Goal: Transaction & Acquisition: Purchase product/service

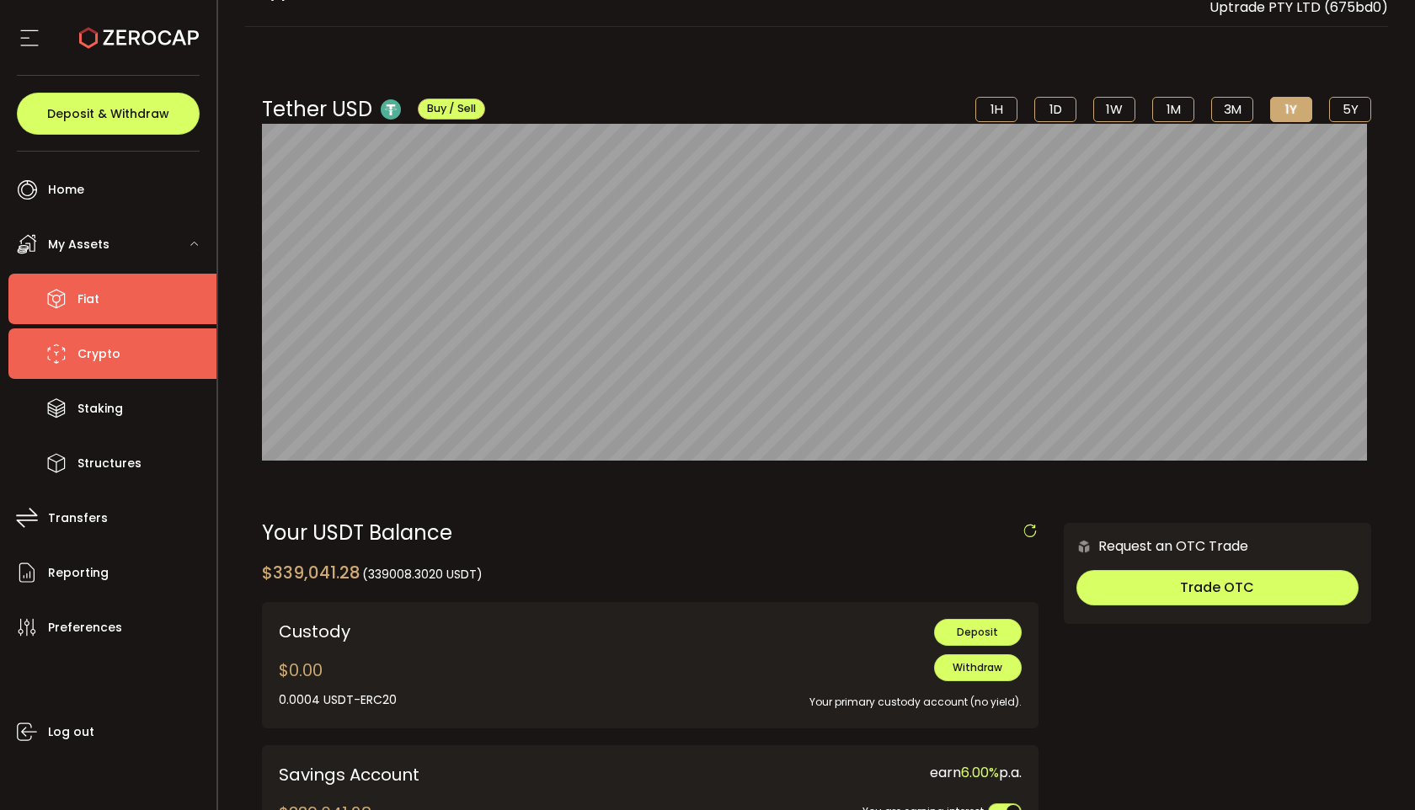
click at [119, 294] on li "Fiat" at bounding box center [112, 299] width 208 height 51
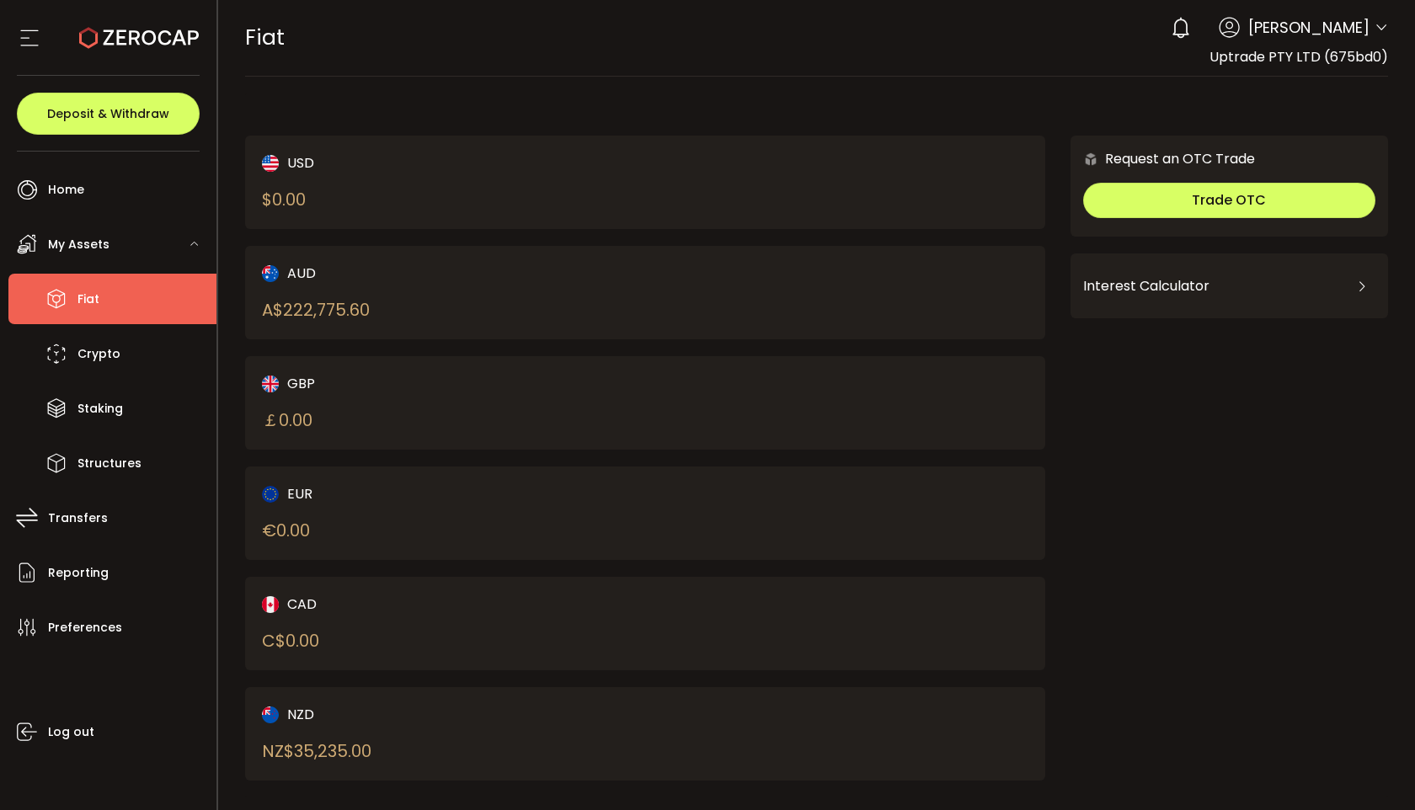
scroll to position [16, 0]
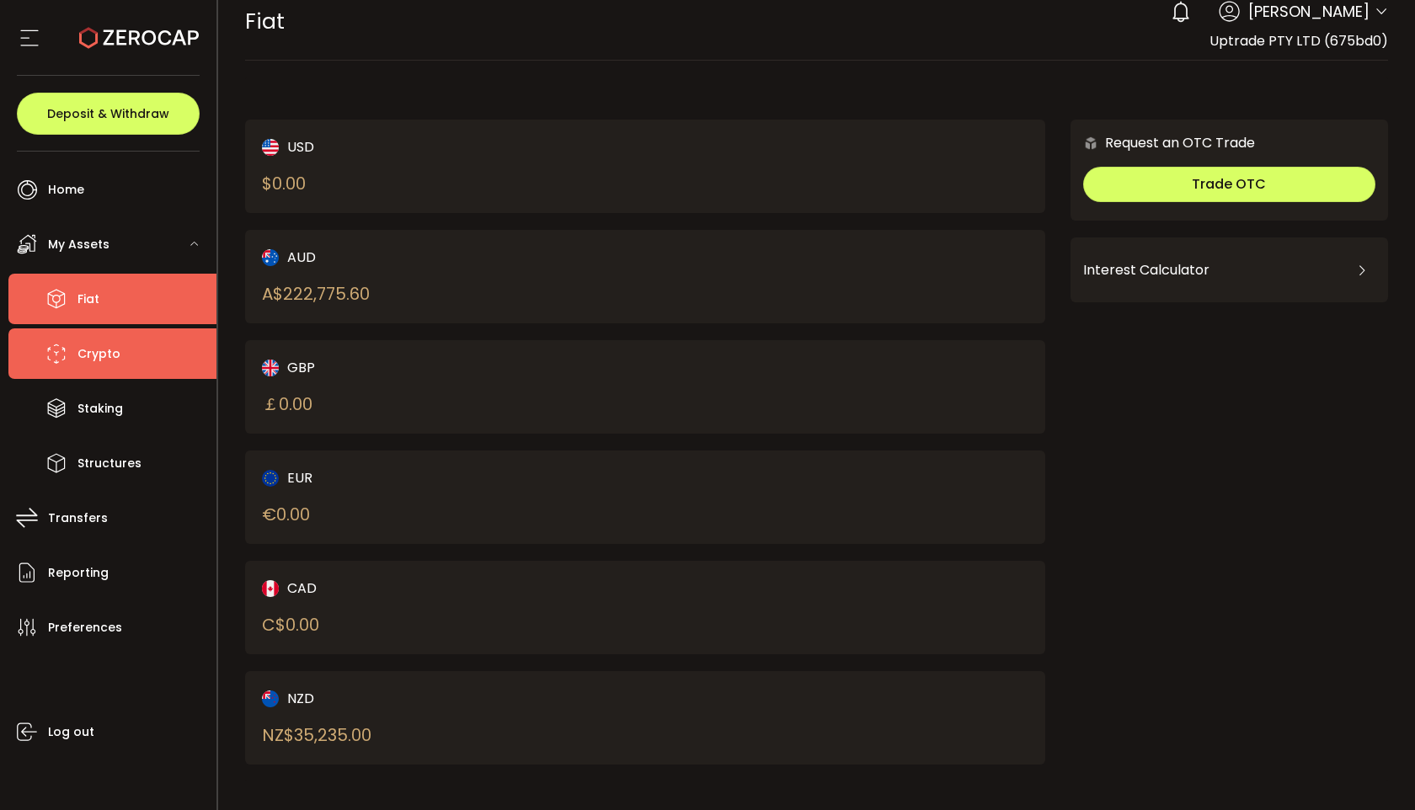
click at [112, 353] on span "Crypto" at bounding box center [99, 354] width 43 height 24
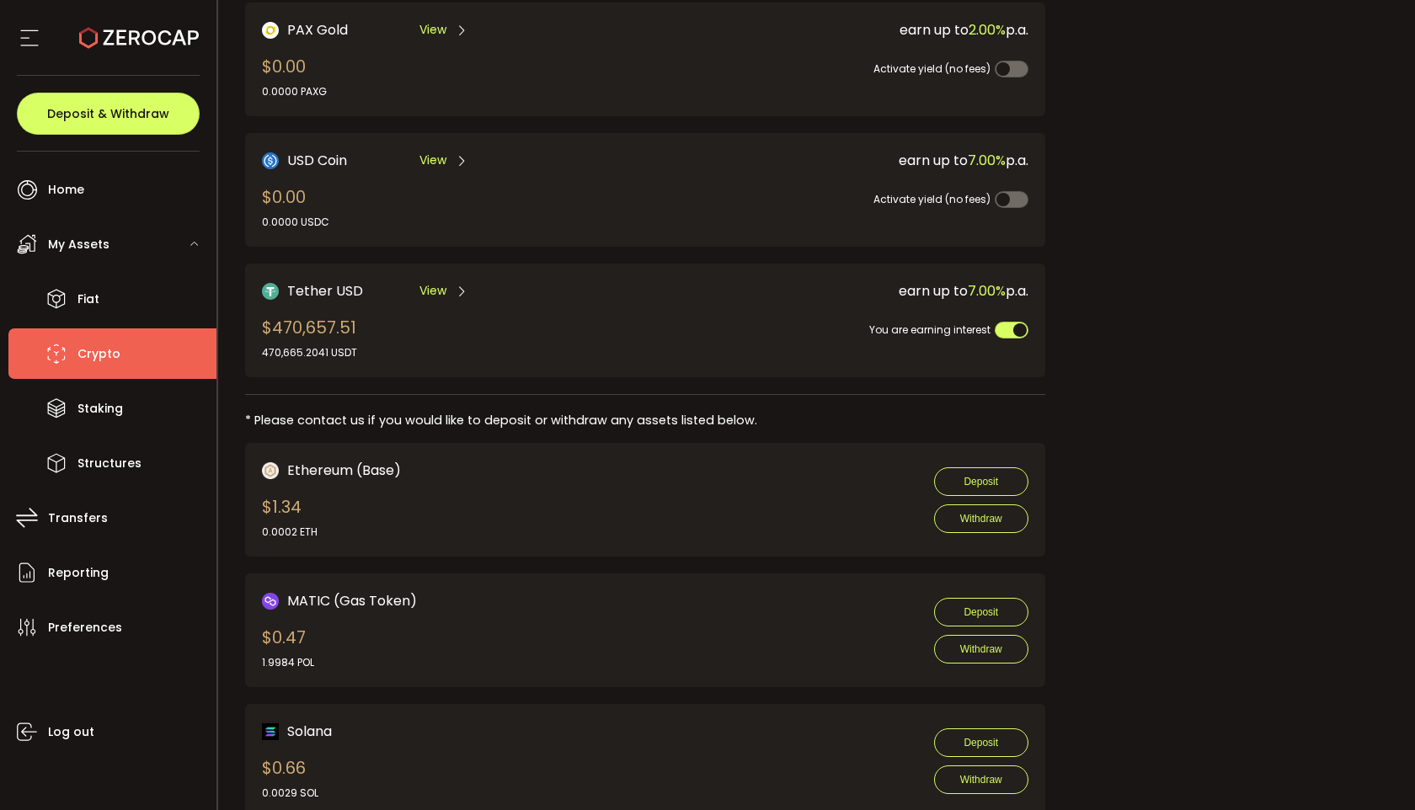
scroll to position [515, 0]
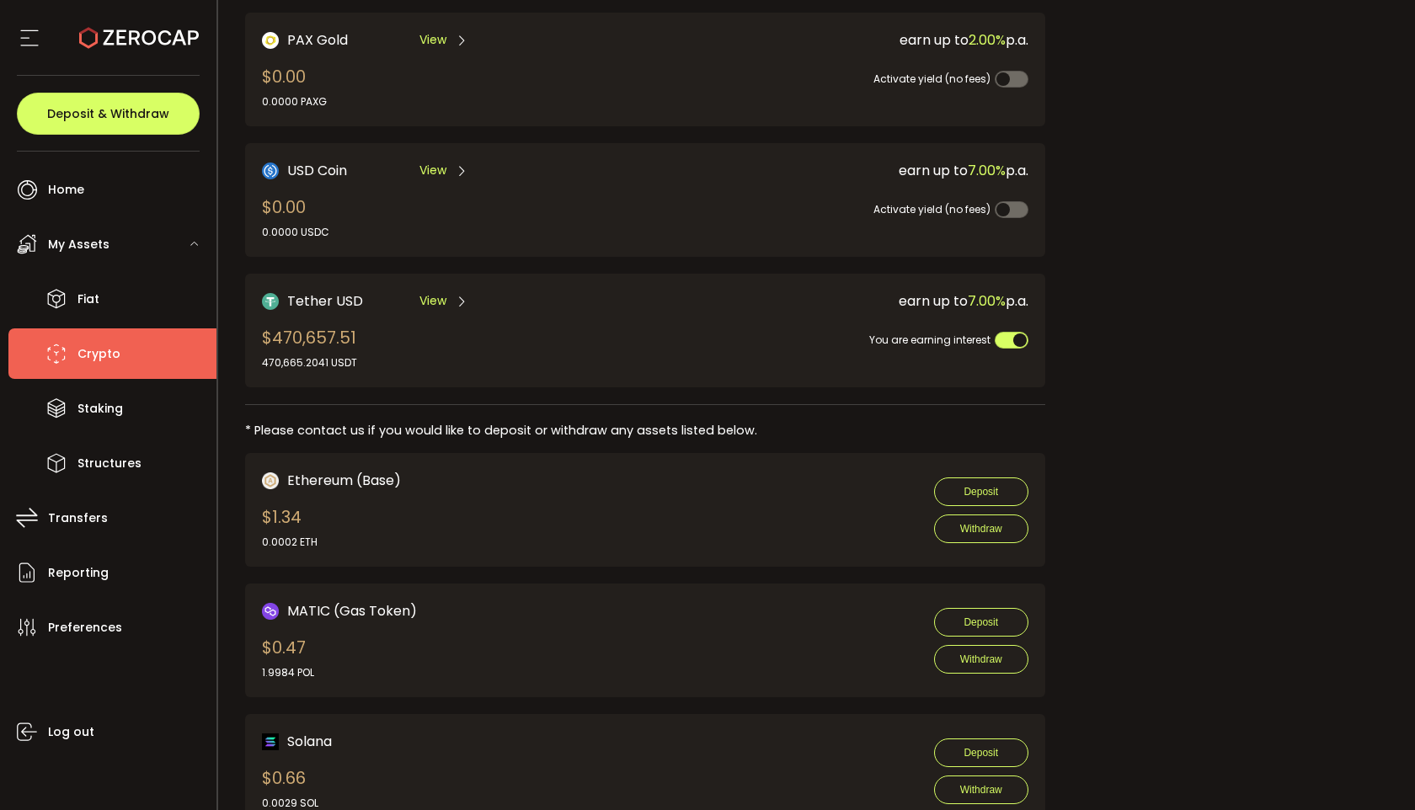
click at [430, 292] on span "View" at bounding box center [433, 301] width 27 height 18
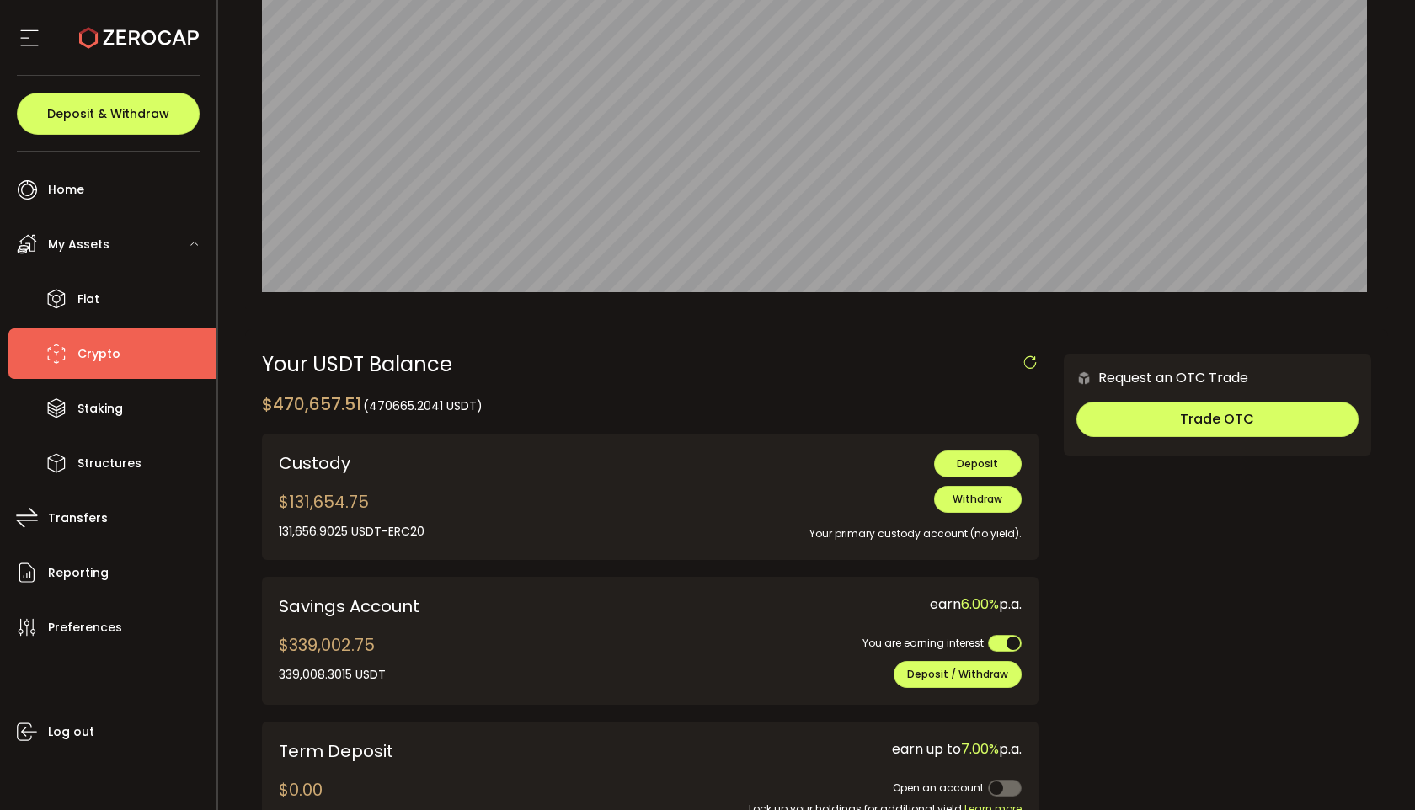
scroll to position [305, 0]
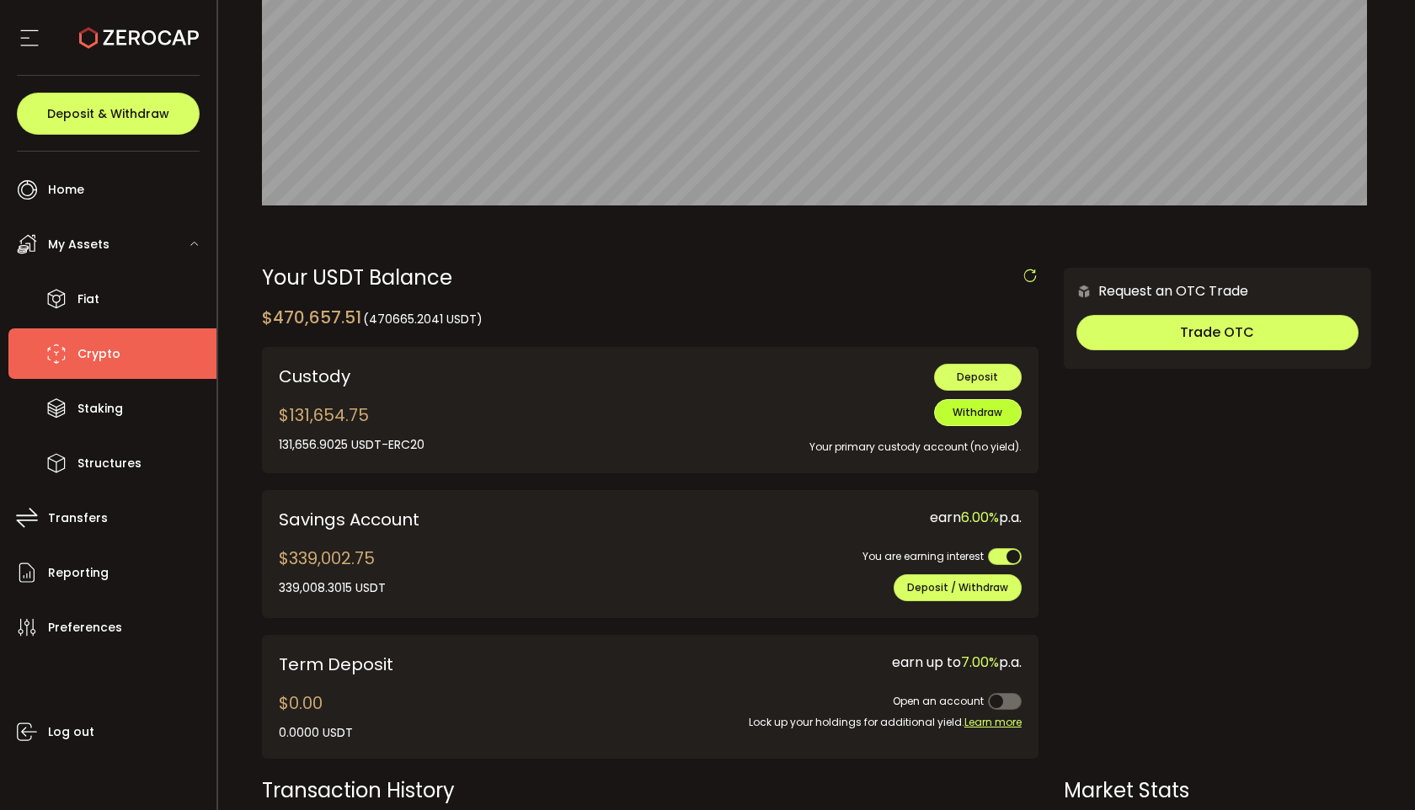
click at [979, 420] on span "Withdraw" at bounding box center [978, 412] width 50 height 14
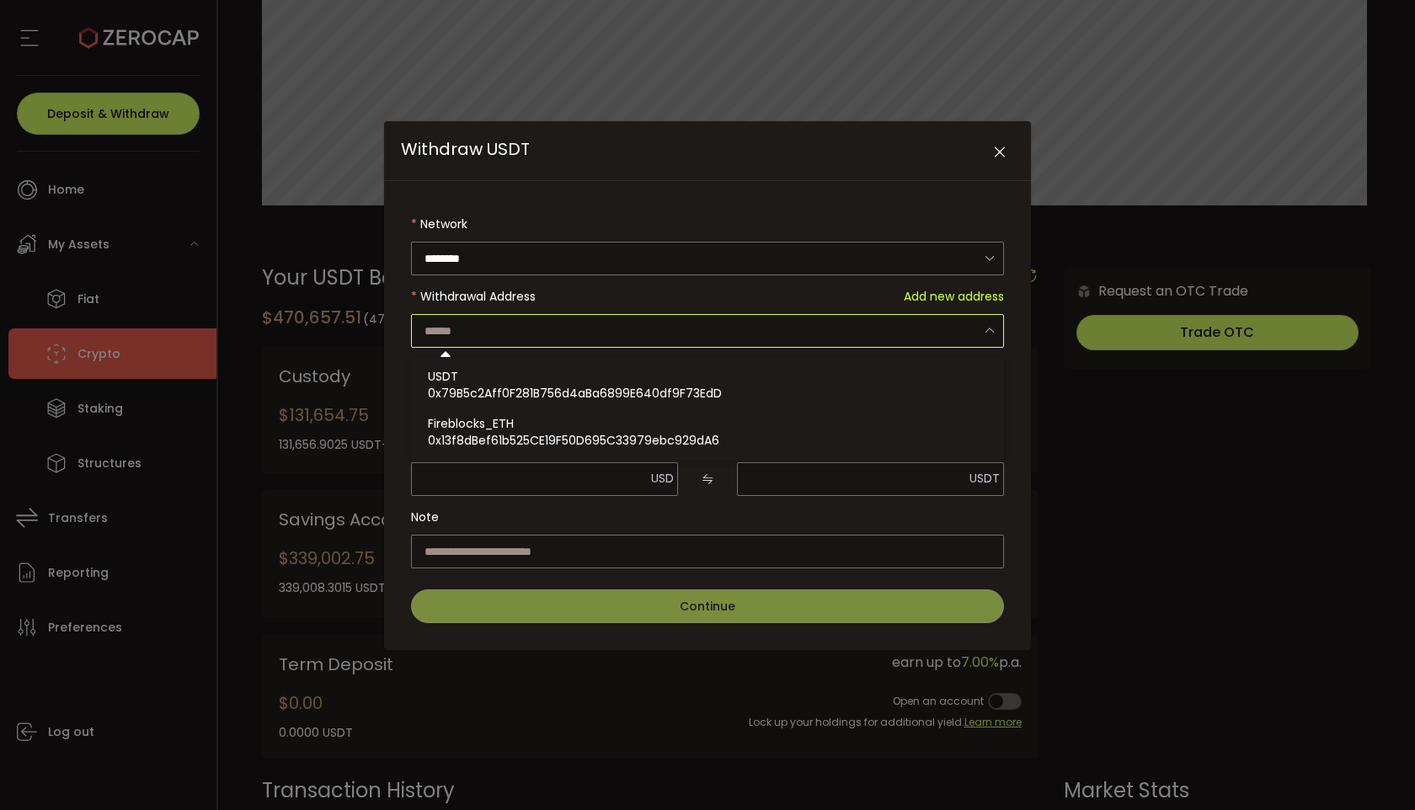
click at [607, 337] on input "Withdraw USDT" at bounding box center [707, 331] width 593 height 34
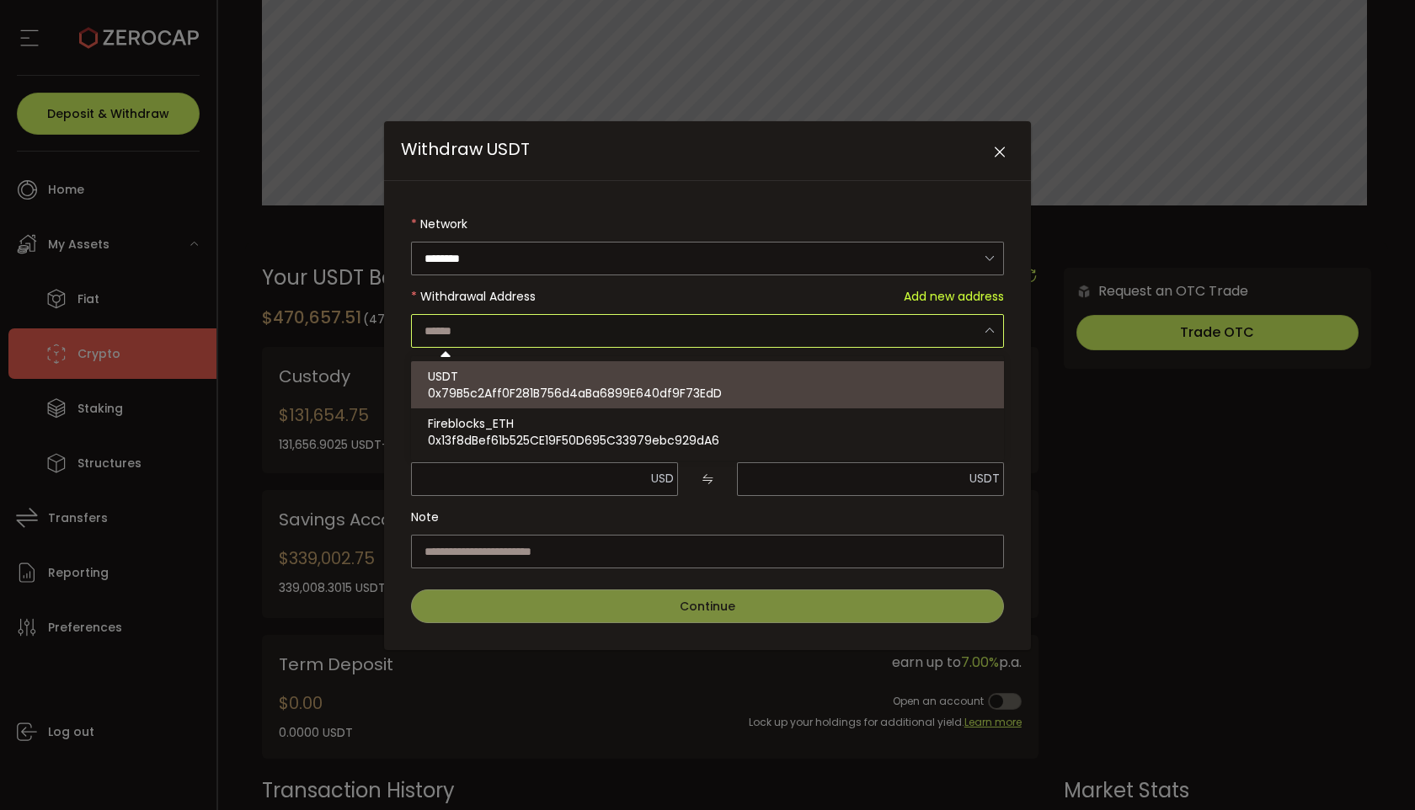
click at [579, 384] on div "USDT 0x79B5c2Aff0F281B756d4aBa6899E640df9F73EdD" at bounding box center [710, 384] width 564 height 47
type input "**********"
click at [714, 377] on div "USDT 0x79B5c2Aff0F281B756d4aBa6899E640df9F73EdD" at bounding box center [710, 384] width 564 height 47
type input "**********"
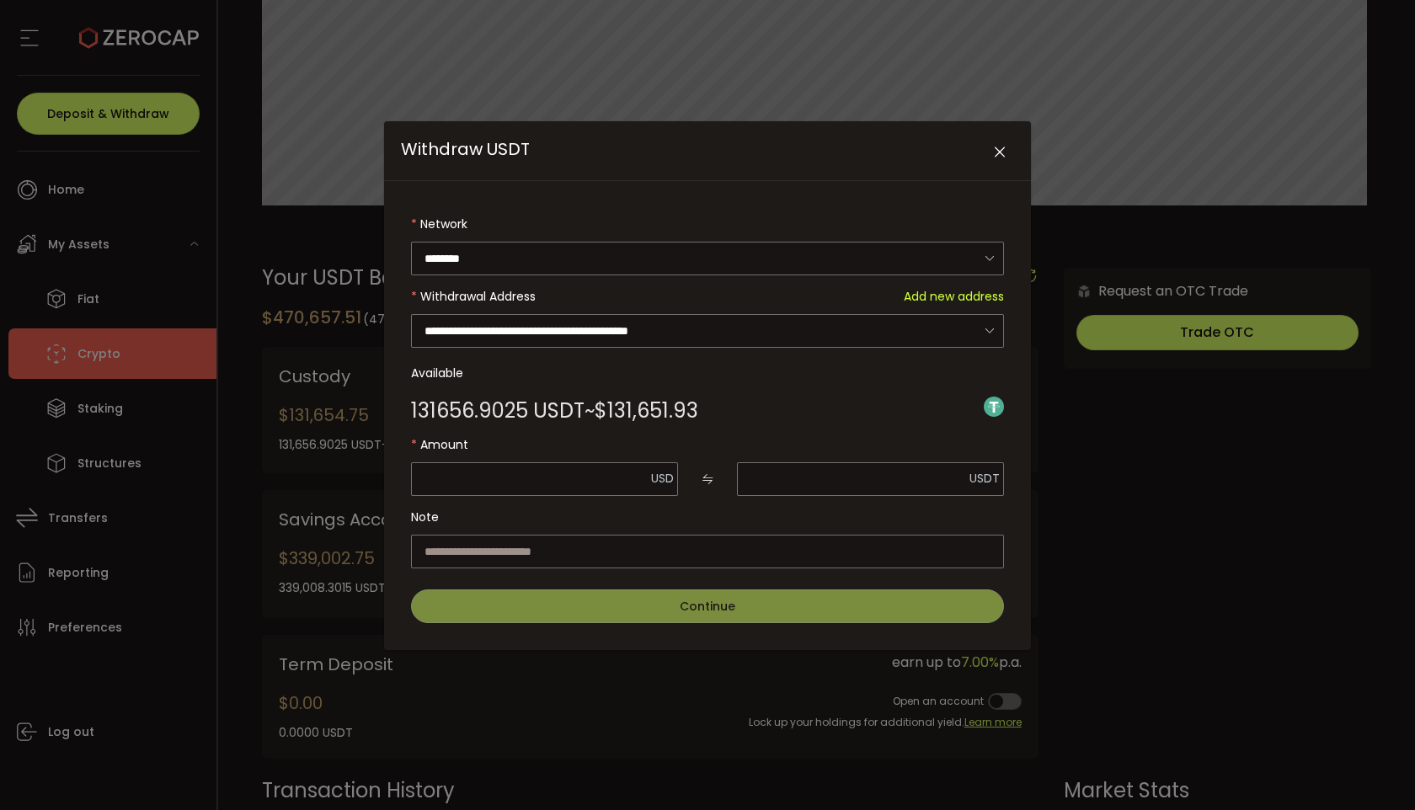
click at [759, 281] on div "Withdrawal Address Add new address" at bounding box center [712, 297] width 584 height 34
click at [637, 476] on span "Send Max" at bounding box center [646, 479] width 45 height 12
type input "*********"
type input "**********"
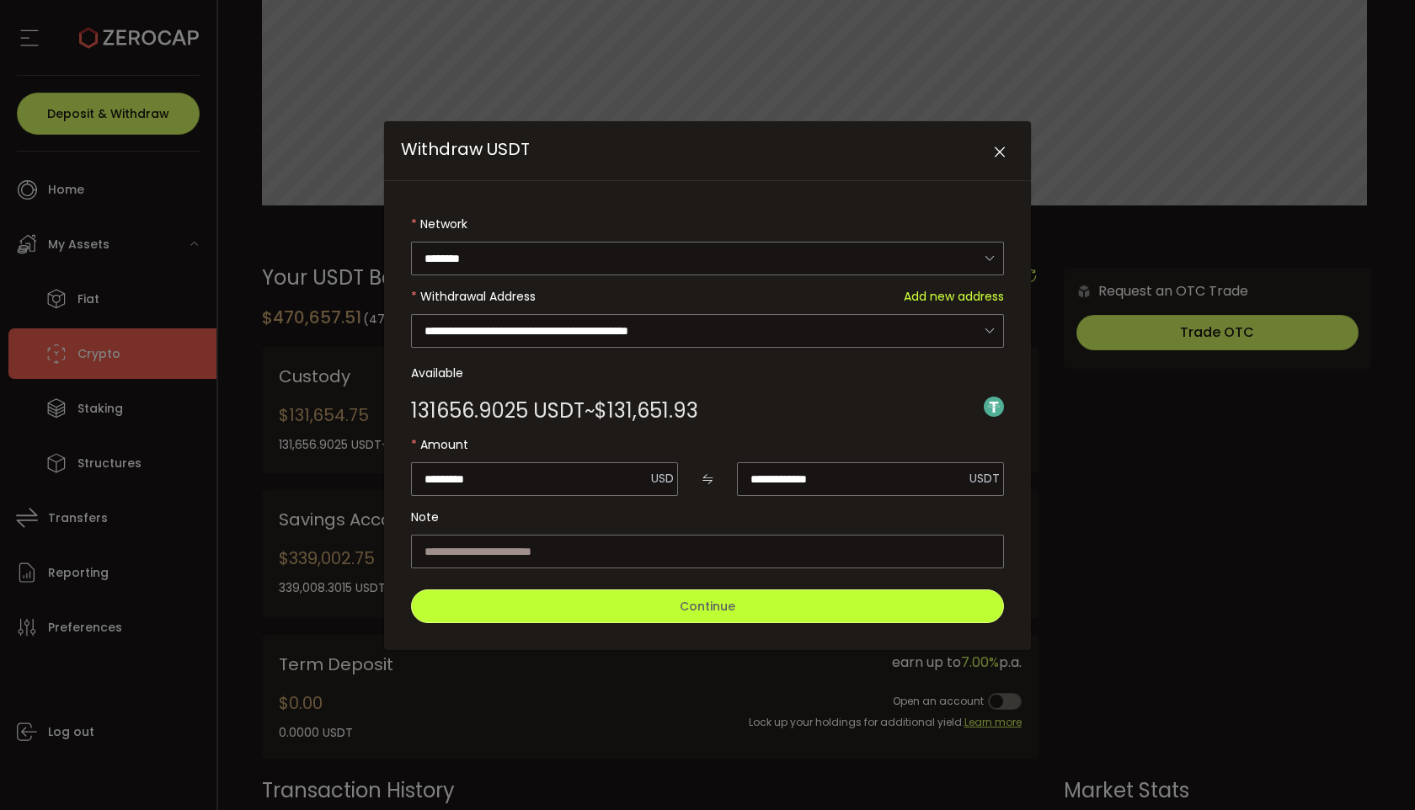
click at [610, 600] on button "Continue" at bounding box center [707, 607] width 593 height 34
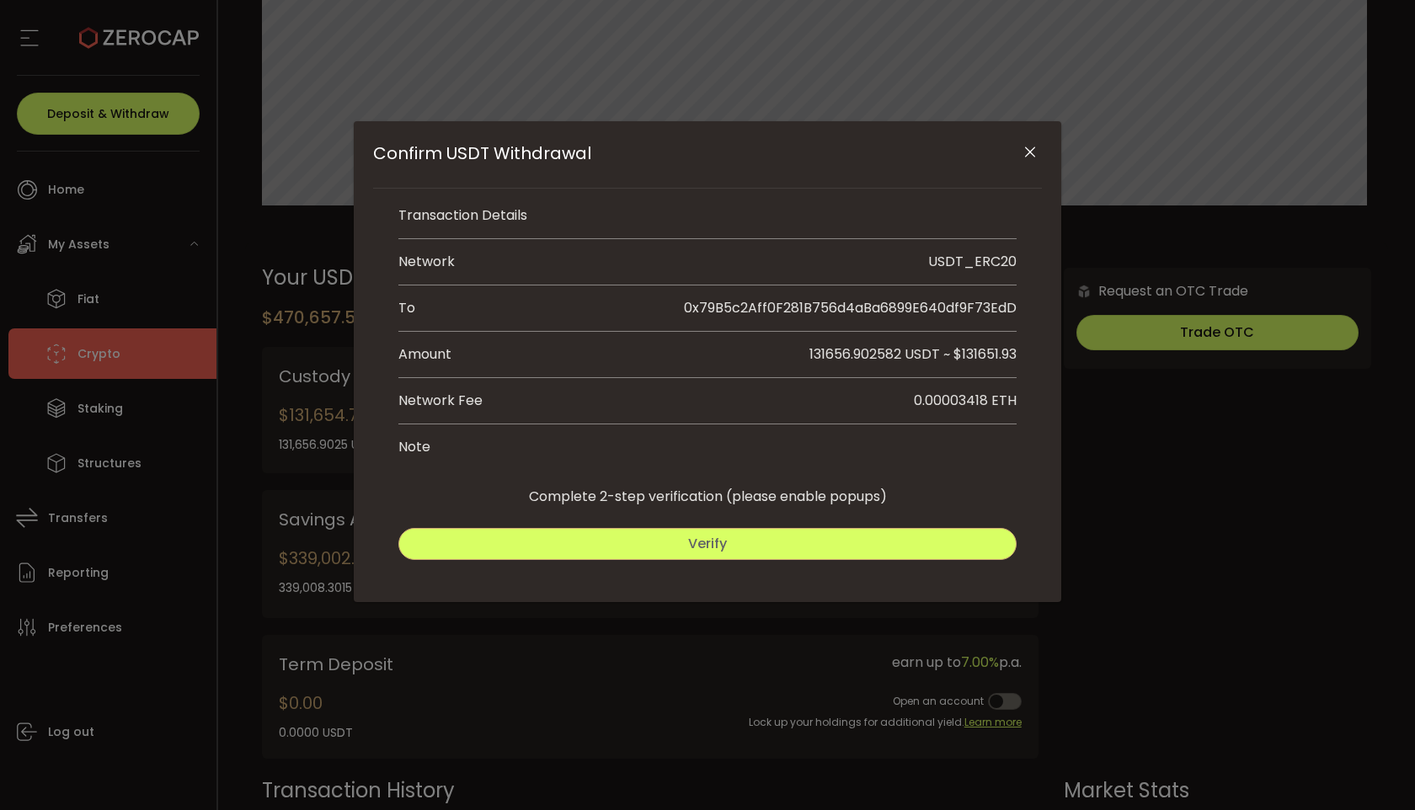
click at [696, 553] on span "Verify" at bounding box center [707, 543] width 39 height 19
click at [836, 542] on button "Submit" at bounding box center [864, 544] width 305 height 32
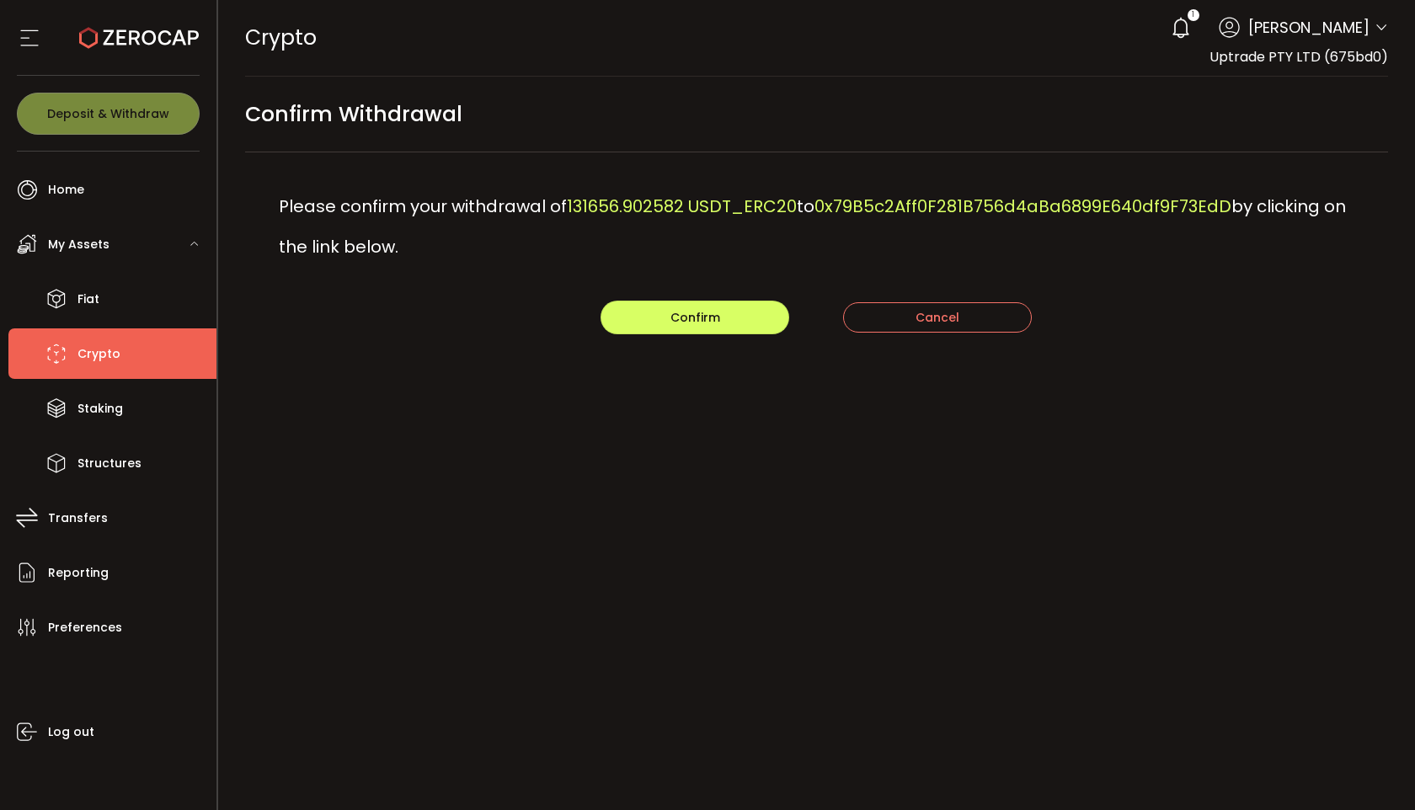
click at [657, 558] on div "PDF is being processed and will download to your computer CRYPTO Buy Power $0.0…" at bounding box center [817, 405] width 1198 height 810
click at [671, 330] on button "Confirm" at bounding box center [695, 318] width 189 height 34
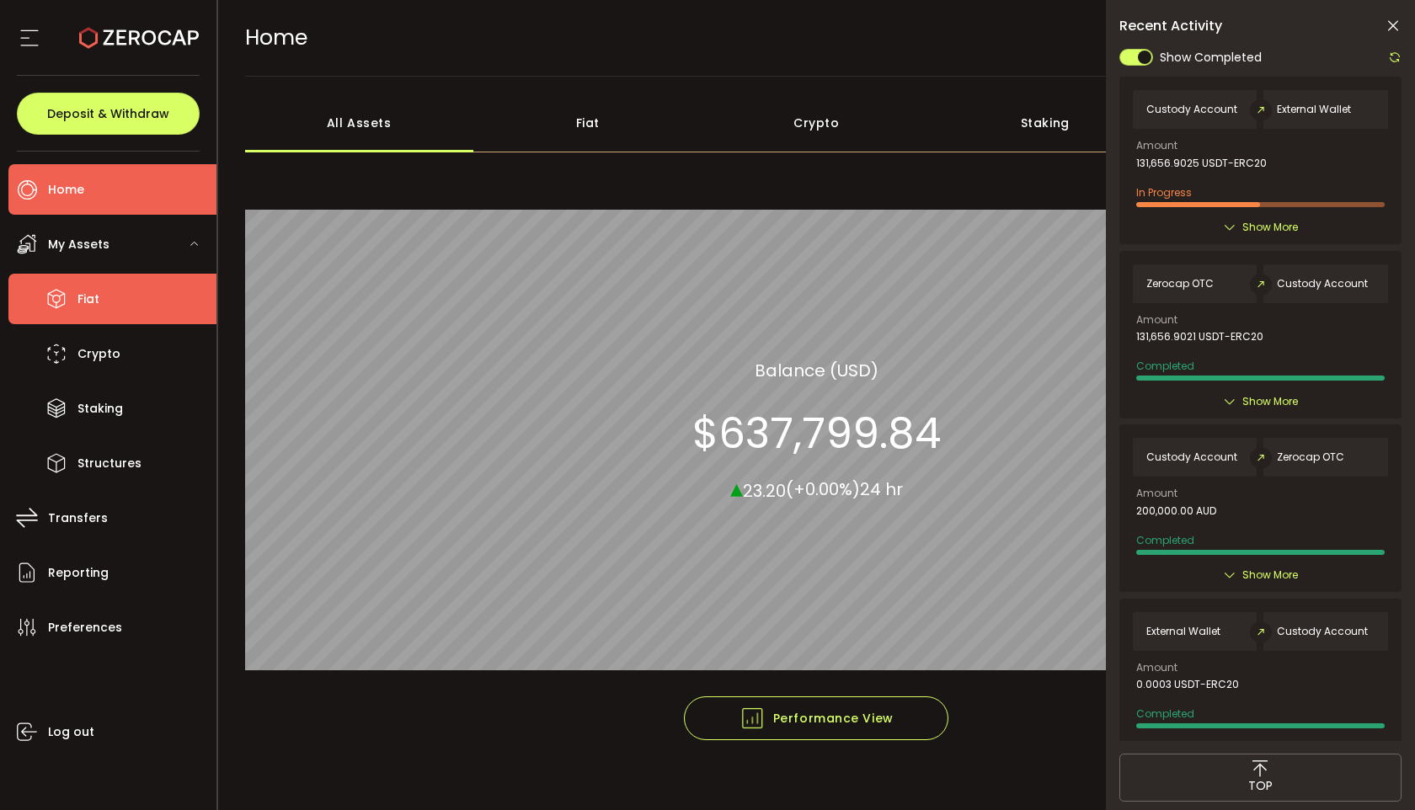
click at [100, 286] on li "Fiat" at bounding box center [112, 299] width 208 height 51
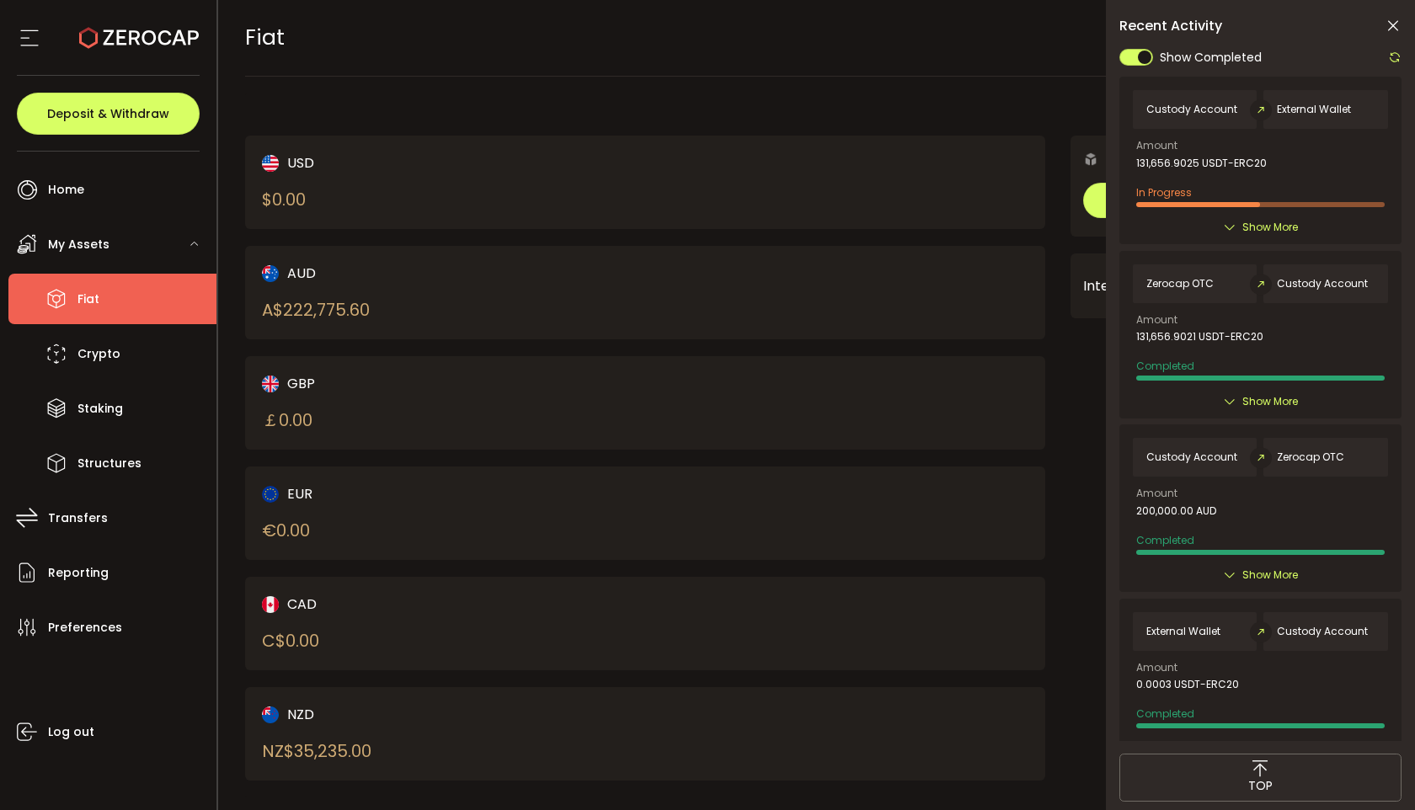
scroll to position [16, 0]
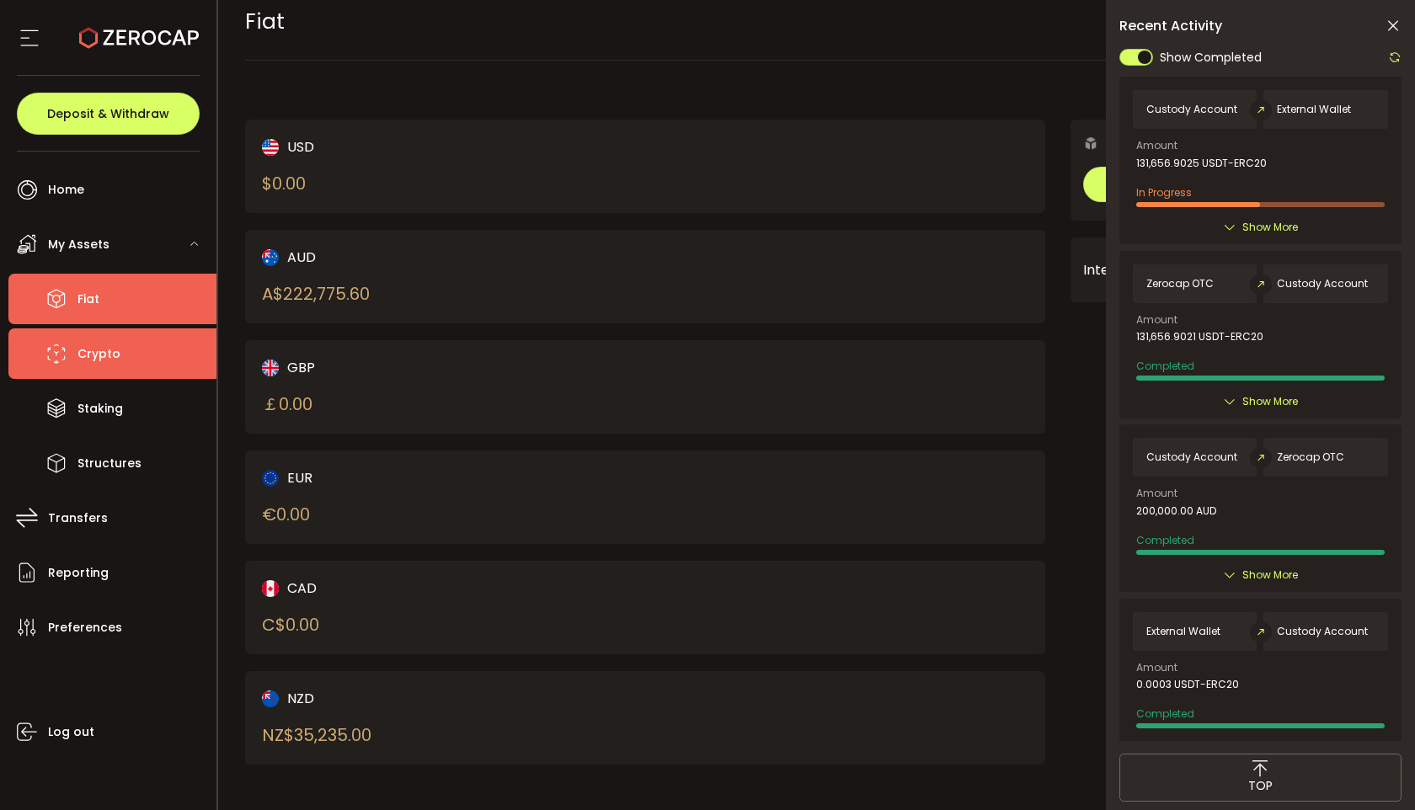
click at [174, 361] on li "Crypto" at bounding box center [112, 354] width 208 height 51
